Goal: Task Accomplishment & Management: Use online tool/utility

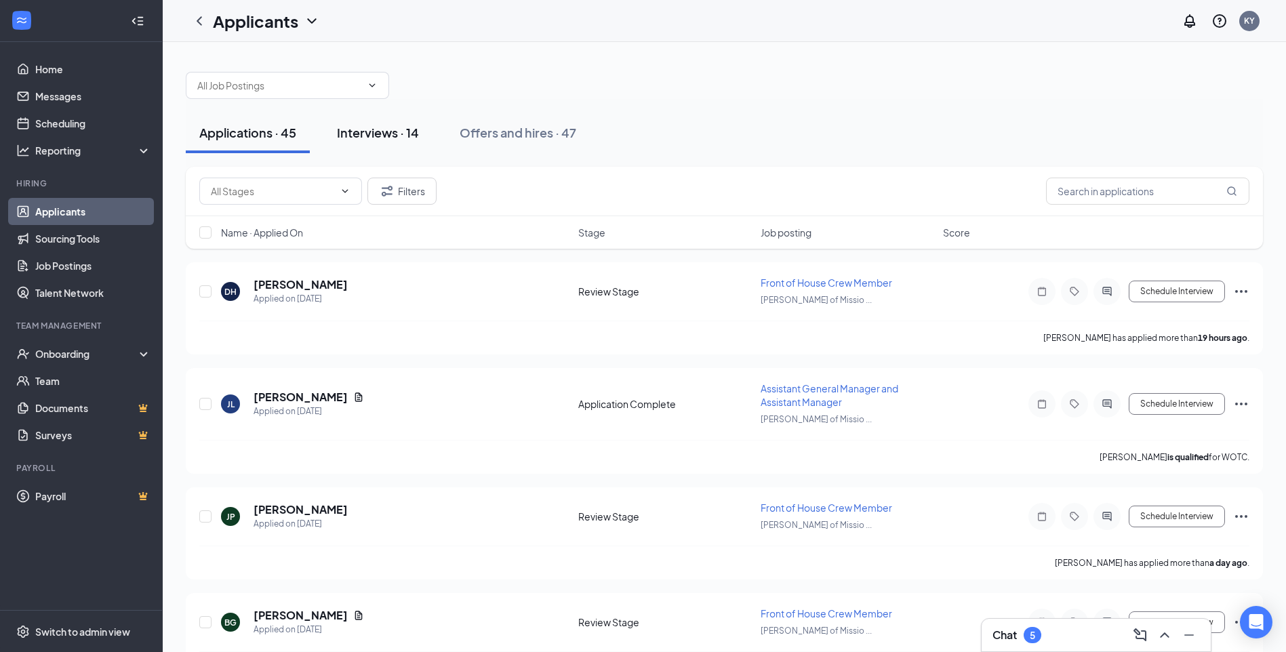
click at [375, 140] on div "Interviews · 14" at bounding box center [378, 132] width 82 height 17
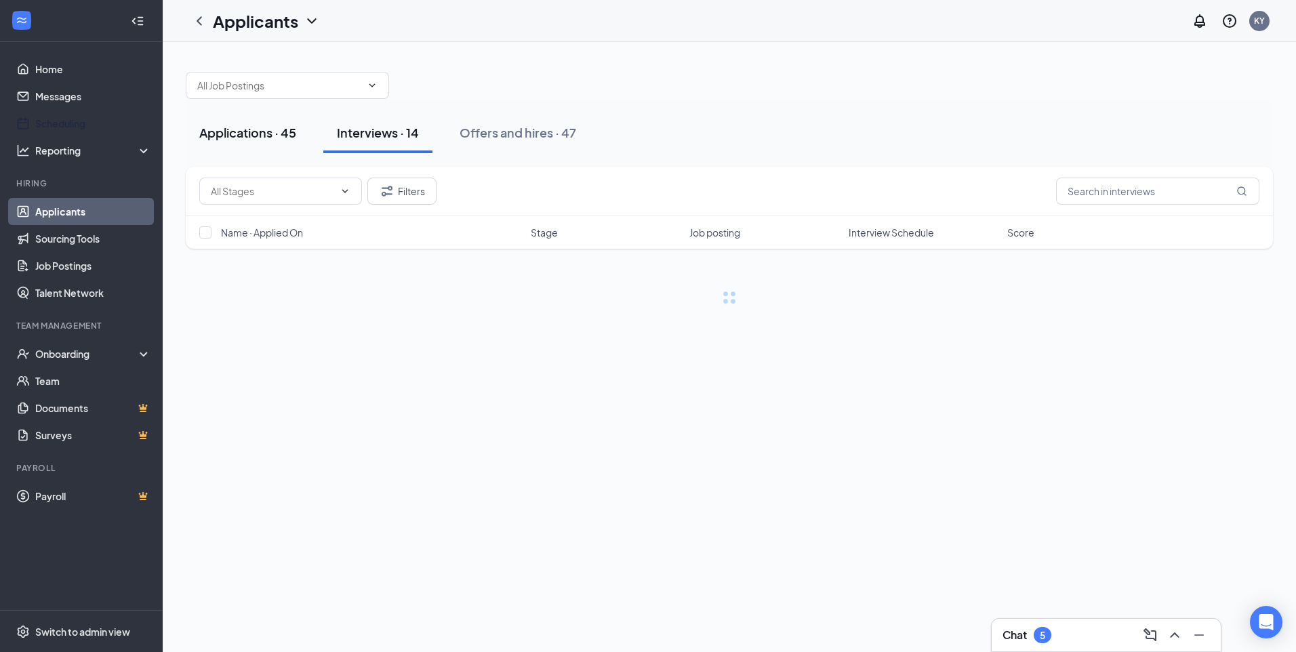
click at [84, 125] on link "Scheduling" at bounding box center [93, 123] width 116 height 27
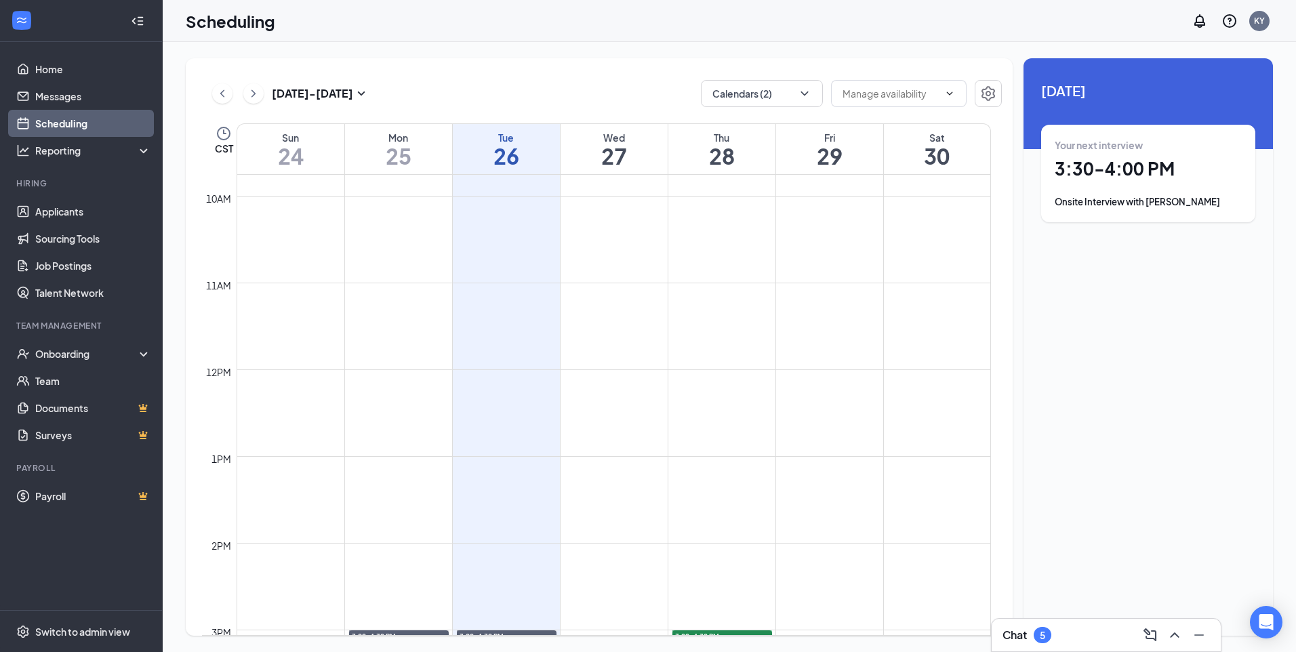
scroll to position [1073, 0]
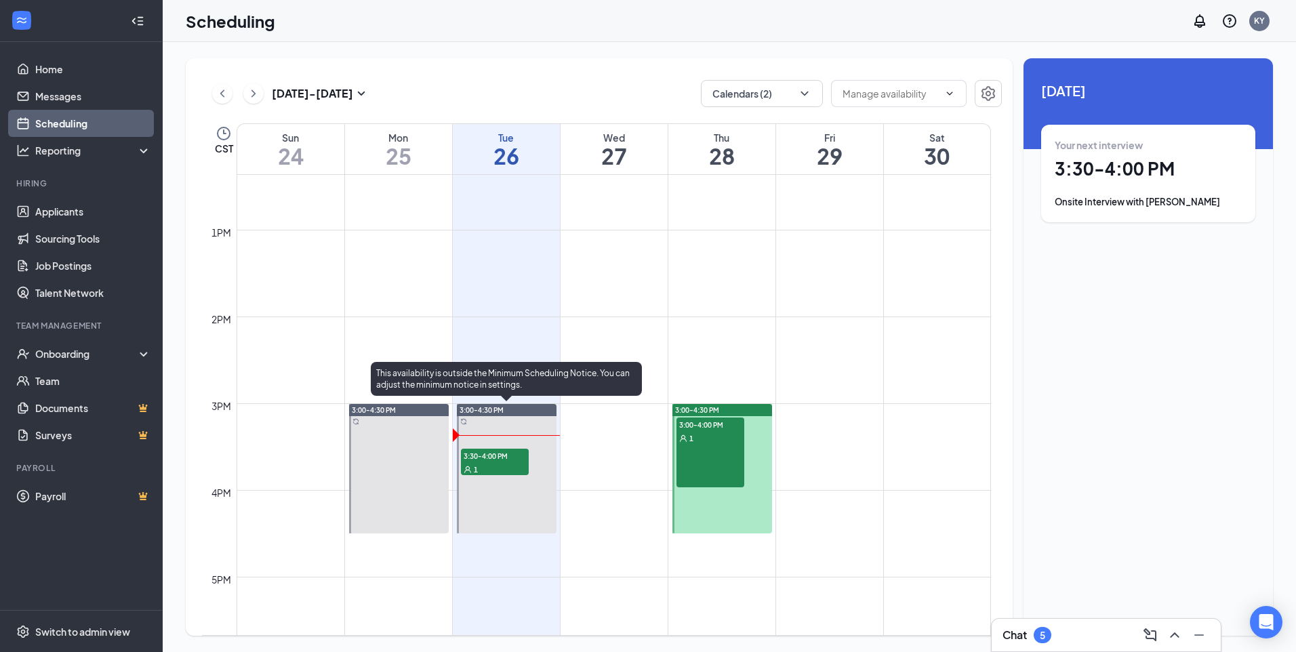
click at [504, 460] on div "3:30-4:00 PM 1" at bounding box center [495, 462] width 68 height 27
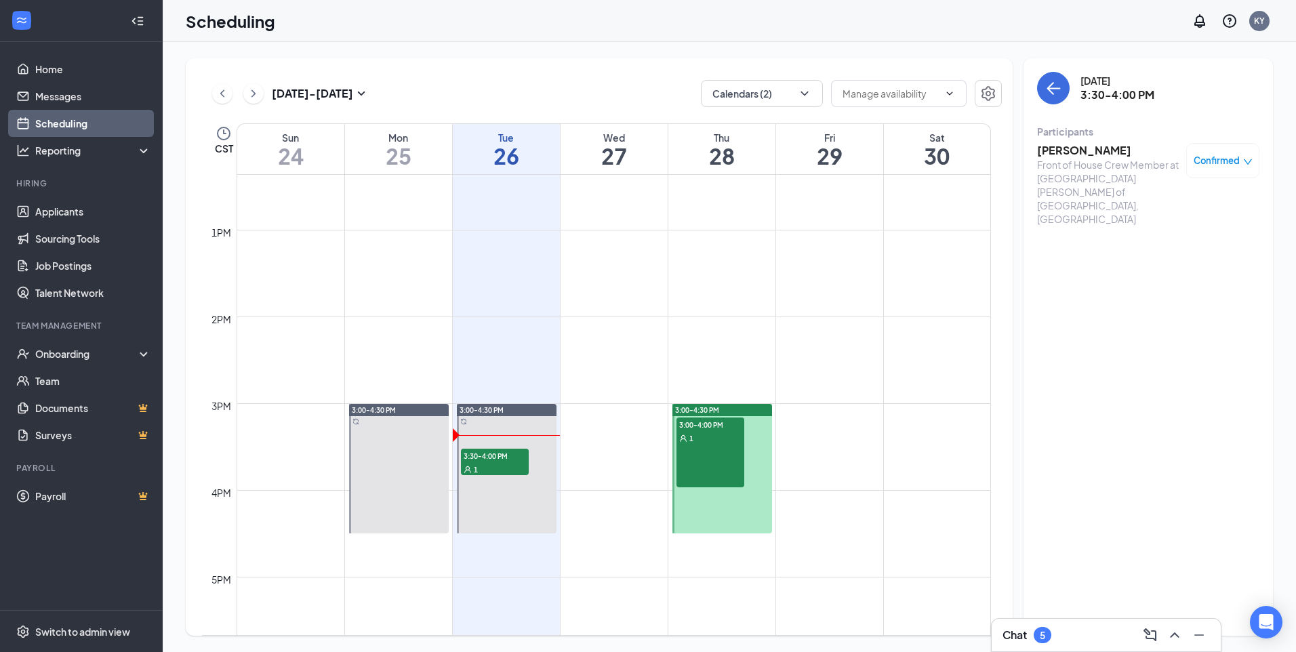
click at [1078, 155] on h3 "[PERSON_NAME]" at bounding box center [1108, 150] width 142 height 15
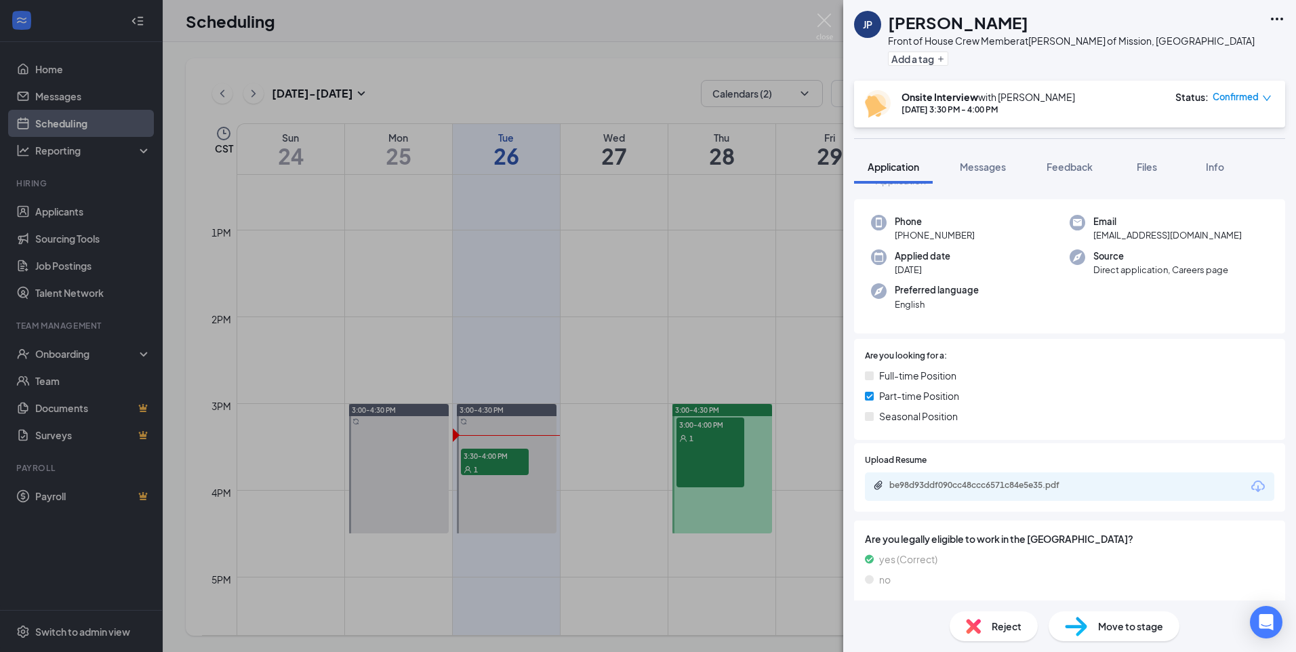
scroll to position [68, 0]
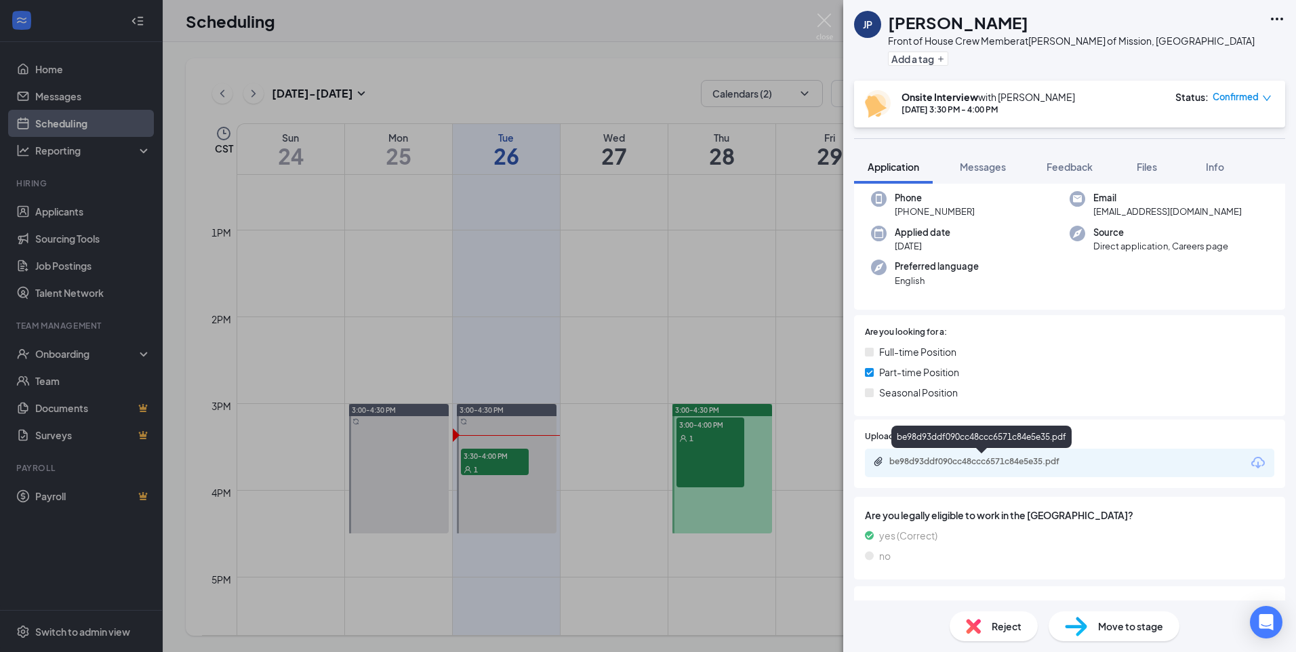
click at [1037, 466] on div "be98d93ddf090cc48ccc6571c84e5e35.pdf" at bounding box center [984, 461] width 190 height 11
